Goal: Find contact information: Find contact information

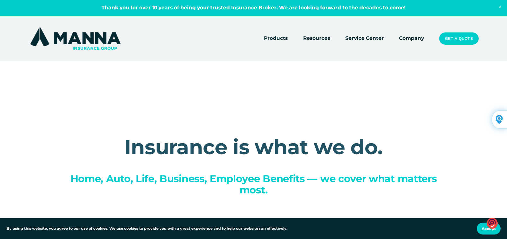
click at [412, 41] on link "Company" at bounding box center [411, 38] width 25 height 9
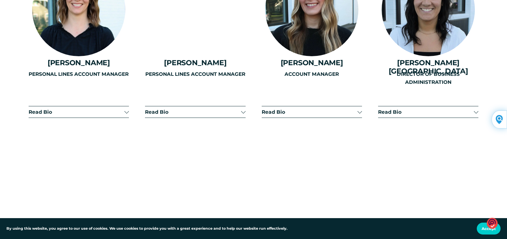
scroll to position [1703, 0]
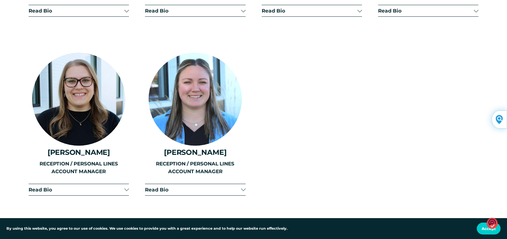
click at [203, 148] on h4 "[PERSON_NAME]" at bounding box center [195, 152] width 100 height 8
click at [242, 187] on div at bounding box center [243, 189] width 4 height 4
